Goal: Check status: Check status

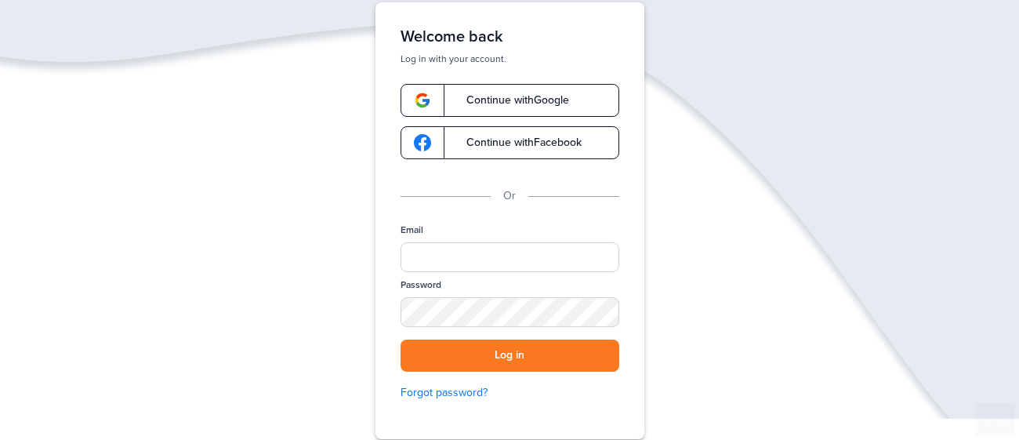
scroll to position [101, 0]
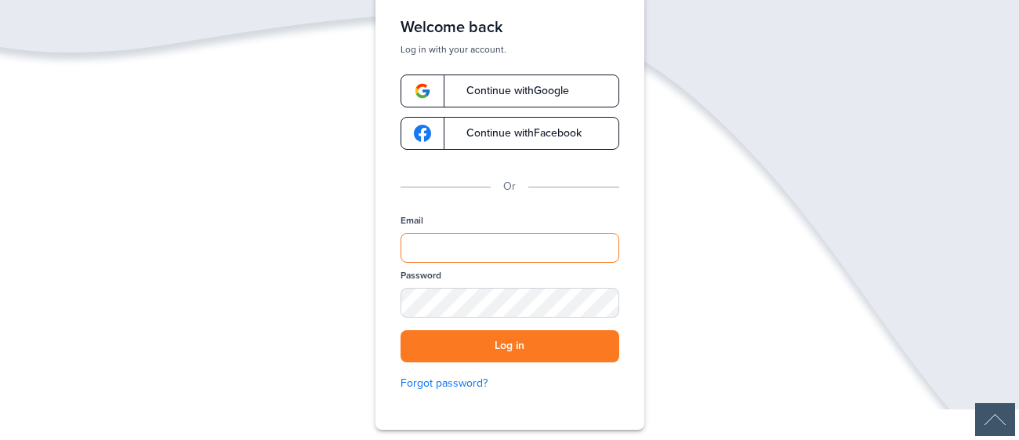
type input "**********"
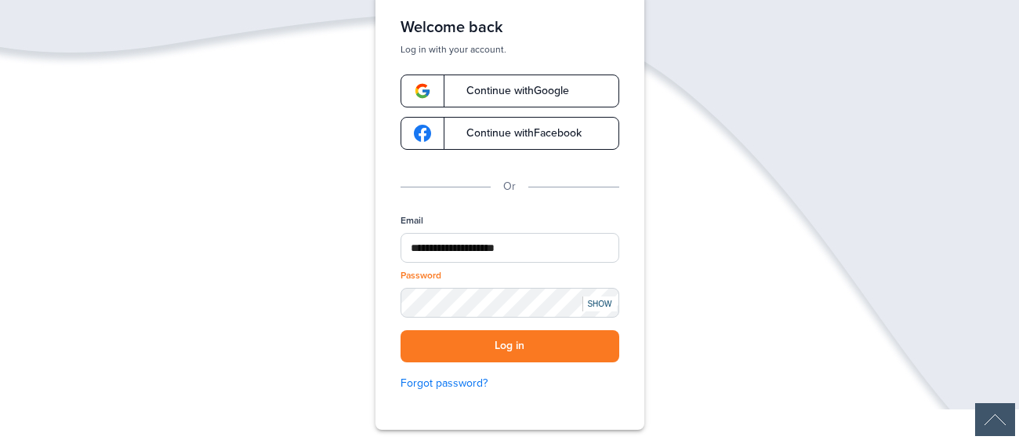
click at [593, 303] on div "SHOW" at bounding box center [600, 303] width 34 height 15
click at [484, 348] on button "Log in" at bounding box center [510, 346] width 219 height 32
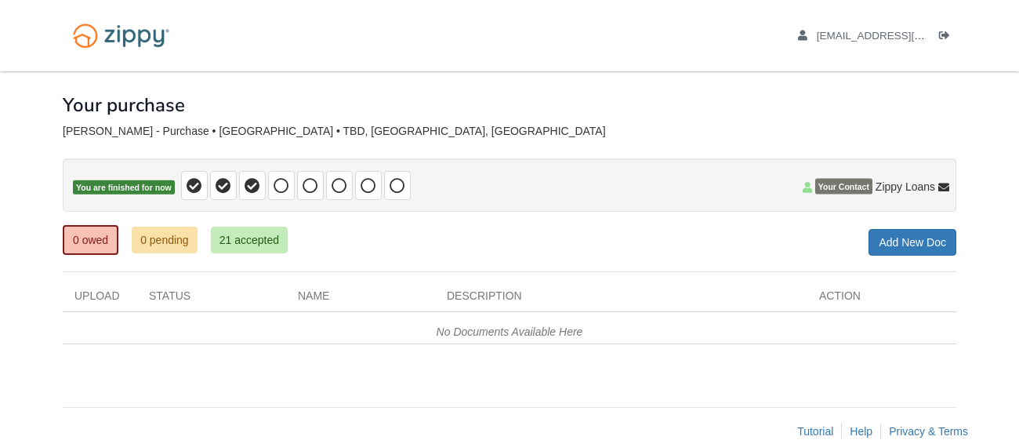
scroll to position [31, 0]
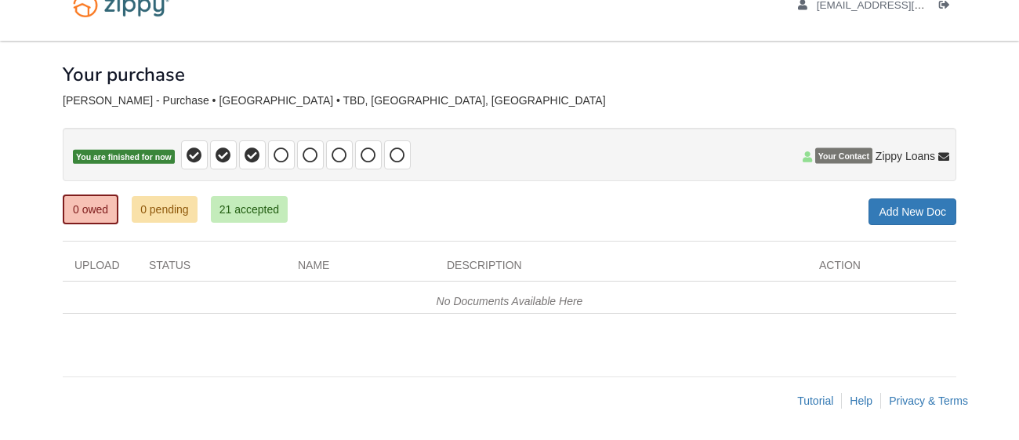
click at [410, 82] on div "Your purchase" at bounding box center [510, 63] width 894 height 44
click at [441, 42] on div "Your purchase" at bounding box center [510, 63] width 894 height 44
click at [279, 209] on link "21 accepted" at bounding box center [249, 209] width 77 height 27
